Goal: Find specific page/section: Find specific page/section

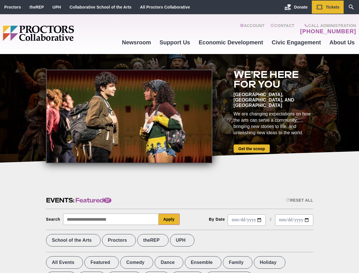
click at [179, 136] on div at bounding box center [129, 116] width 166 height 93
click at [299, 200] on div "Reset All" at bounding box center [299, 200] width 27 height 5
click at [169, 219] on button "Apply" at bounding box center [168, 218] width 21 height 11
